Goal: Task Accomplishment & Management: Manage account settings

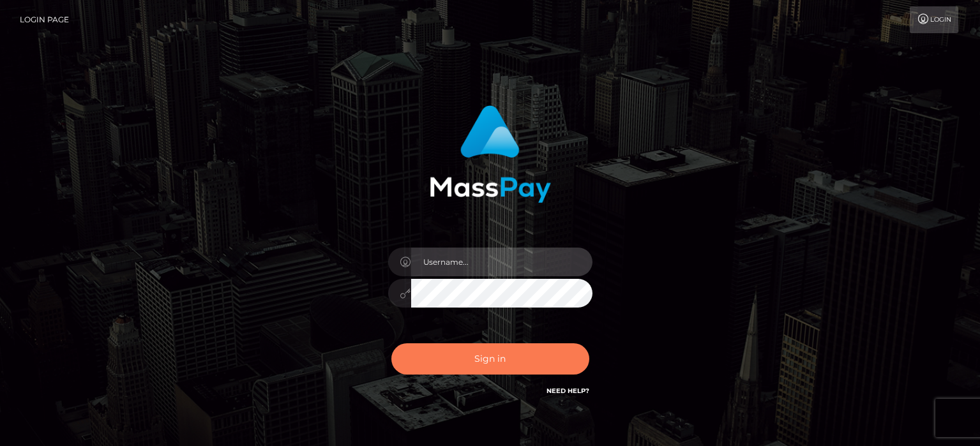
type input "matias.tilia"
click at [440, 361] on button "Sign in" at bounding box center [490, 358] width 198 height 31
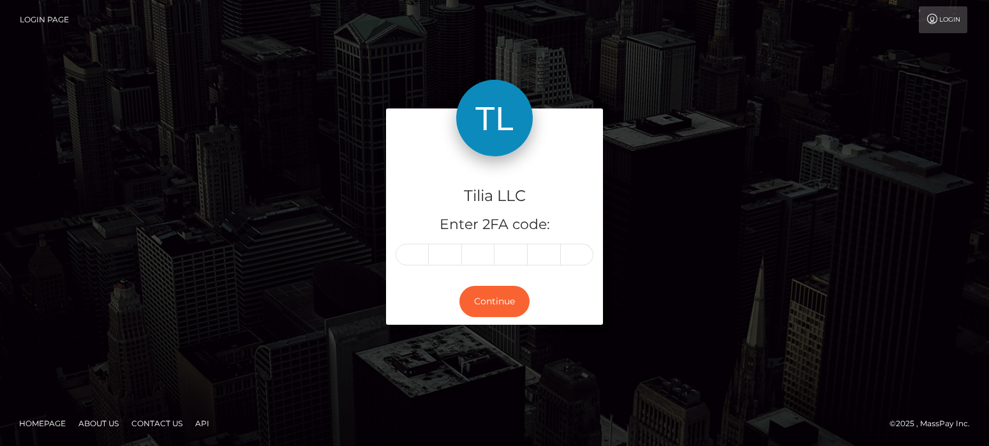
click at [414, 256] on input "text" at bounding box center [412, 255] width 33 height 22
type input "7"
type input "8"
type input "0"
type input "4"
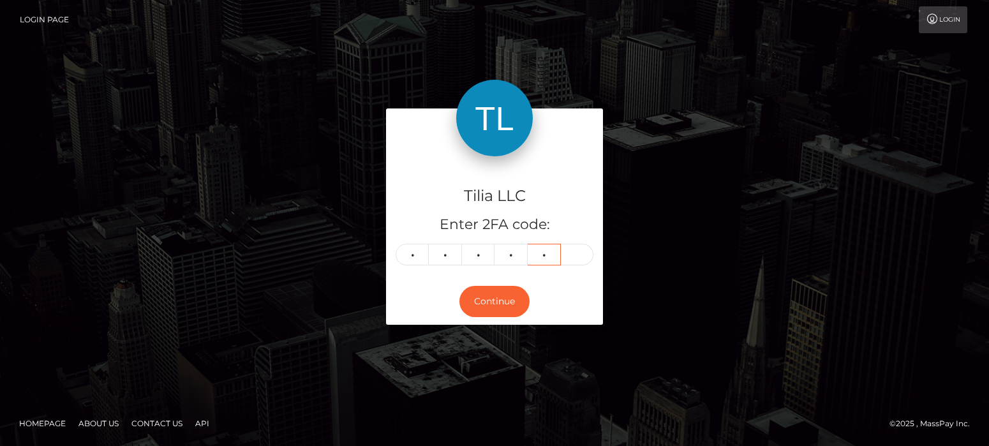
type input "4"
type input "0"
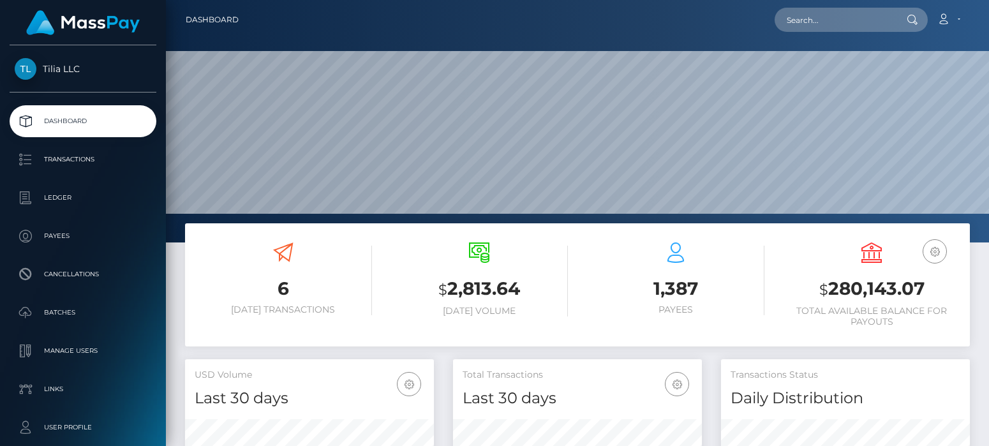
scroll to position [227, 249]
